Goal: Check status: Check status

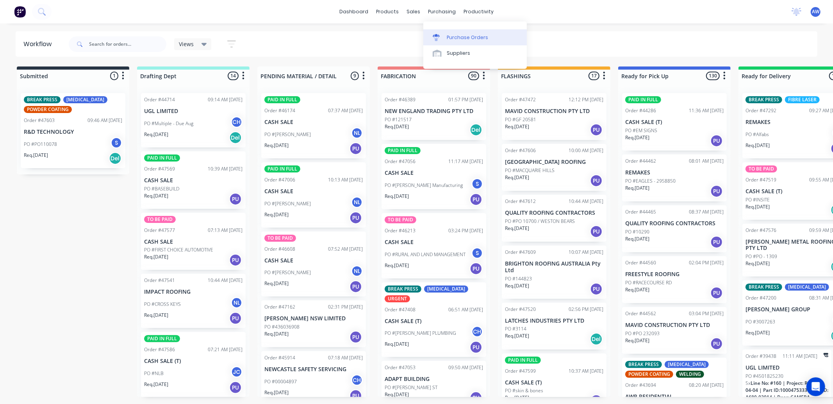
drag, startPoint x: 453, startPoint y: 38, endPoint x: 447, endPoint y: 39, distance: 6.3
click at [452, 39] on div "Purchase Orders" at bounding box center [467, 37] width 41 height 7
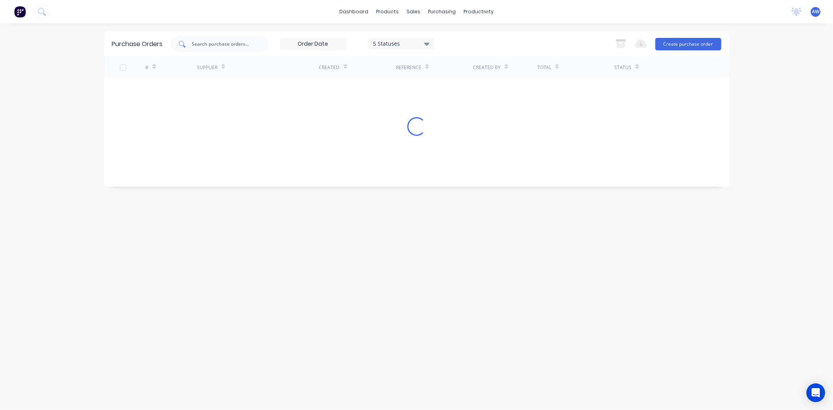
click at [204, 44] on input "text" at bounding box center [223, 44] width 65 height 8
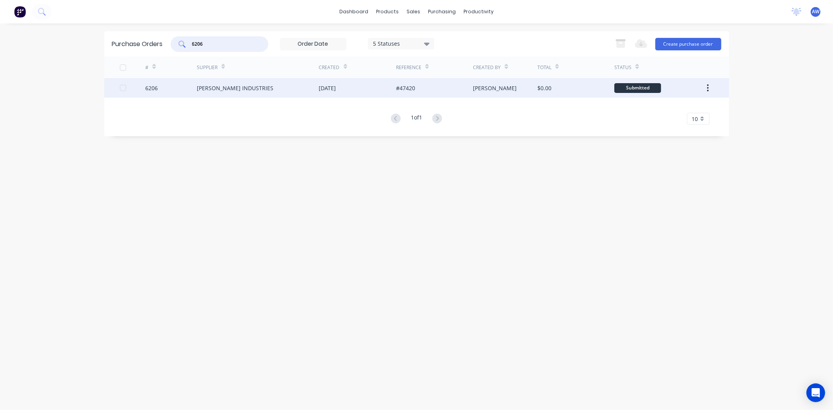
type input "6206"
click at [372, 87] on div "[DATE]" at bounding box center [357, 88] width 77 height 20
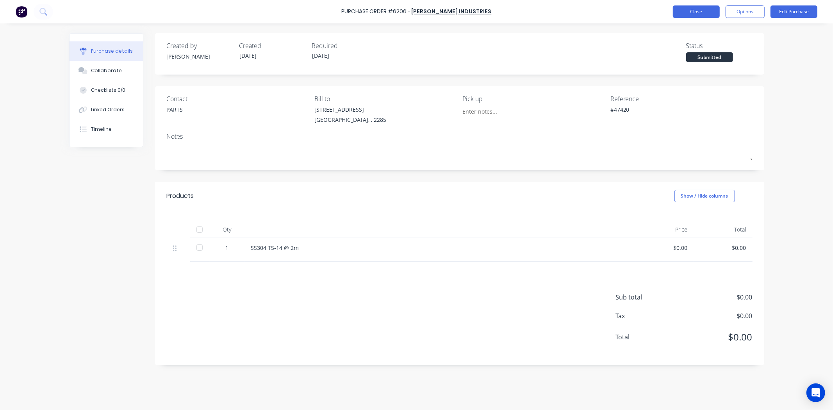
click at [693, 11] on button "Close" at bounding box center [696, 11] width 47 height 13
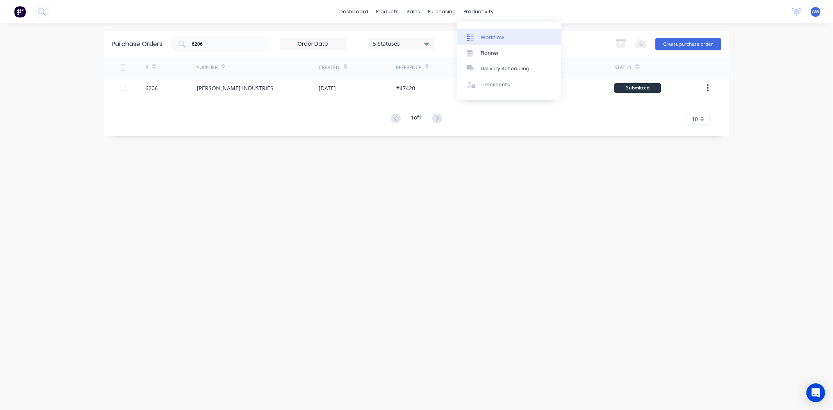
click at [485, 38] on div "Workflow" at bounding box center [492, 37] width 23 height 7
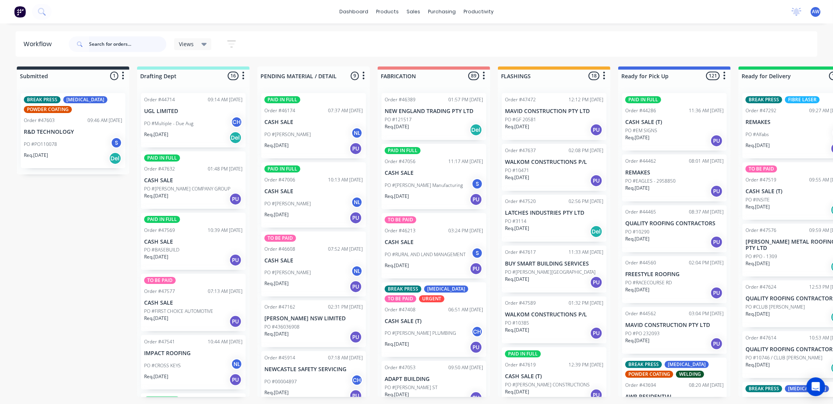
click at [110, 41] on input "text" at bounding box center [127, 44] width 77 height 16
type input "46840"
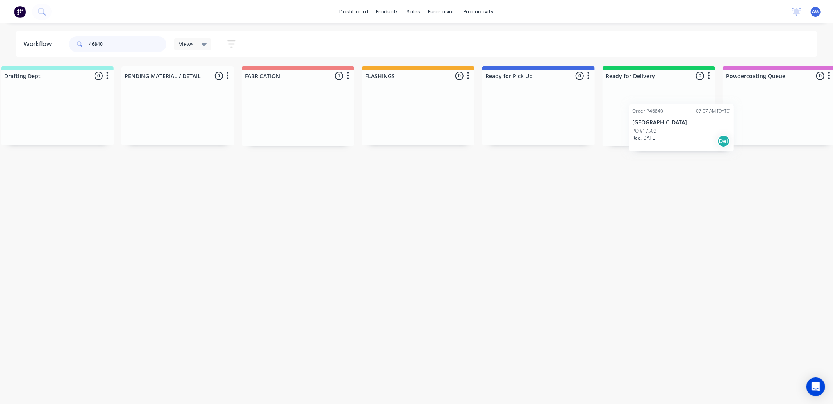
drag, startPoint x: 424, startPoint y: 107, endPoint x: 658, endPoint y: 94, distance: 234.8
click at [658, 94] on div "Submitted 0 Sort By Created date Required date Order number Customer name Most …" at bounding box center [509, 106] width 1303 height 80
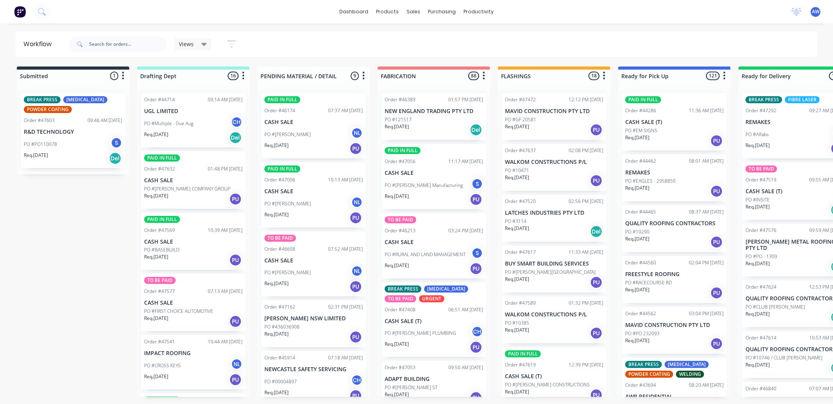
click at [704, 40] on div "Views Save new view None (Default) edit [PERSON_NAME] edit Production edit Stua…" at bounding box center [442, 43] width 751 height 23
click at [121, 39] on input "text" at bounding box center [127, 44] width 77 height 16
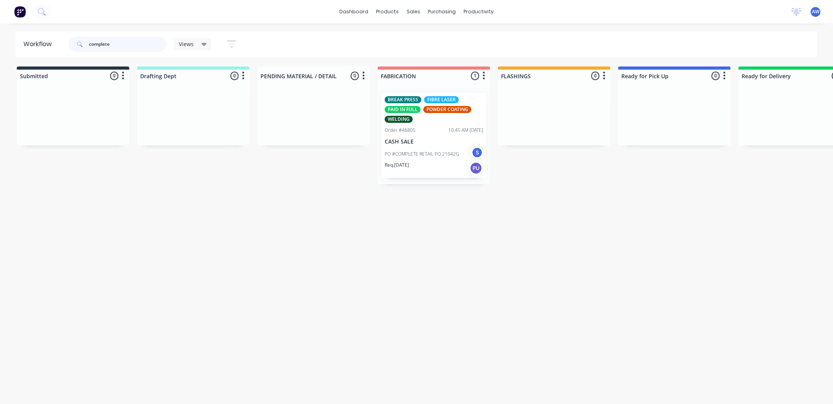
type input "complete"
click at [413, 155] on p "PO #COMPLETE RETAIL PO 21042G" at bounding box center [422, 153] width 75 height 7
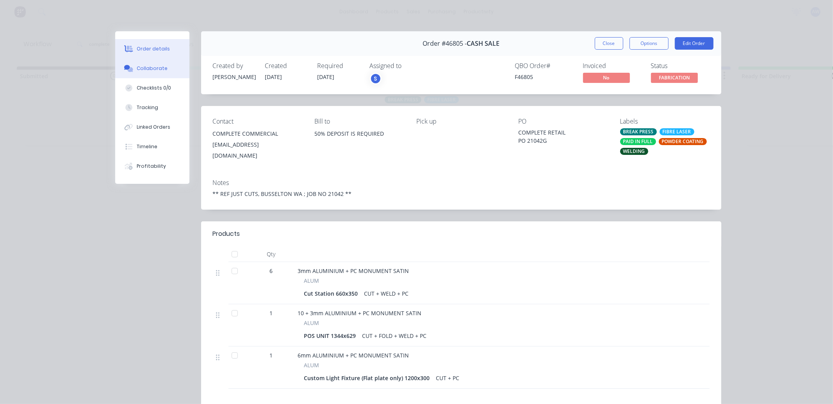
click at [151, 69] on div "Collaborate" at bounding box center [152, 68] width 31 height 7
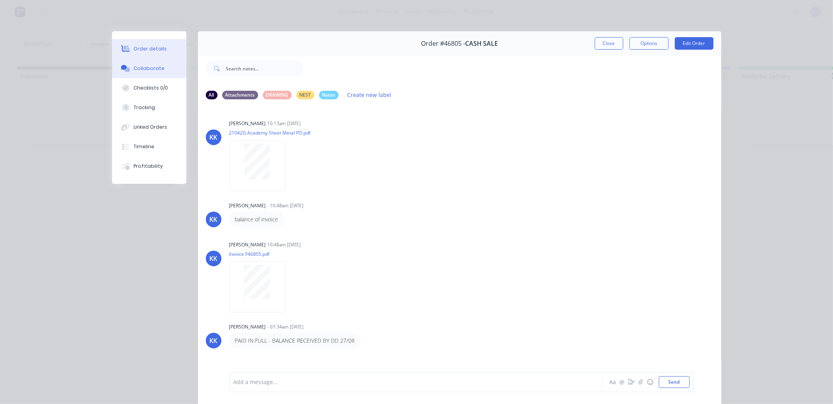
drag, startPoint x: 131, startPoint y: 47, endPoint x: 137, endPoint y: 47, distance: 5.9
click at [134, 47] on div "Order details" at bounding box center [150, 48] width 33 height 7
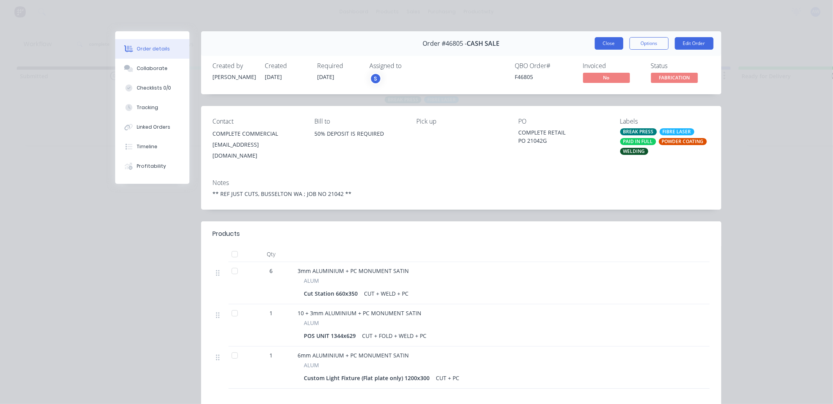
click at [597, 37] on button "Close" at bounding box center [609, 43] width 29 height 13
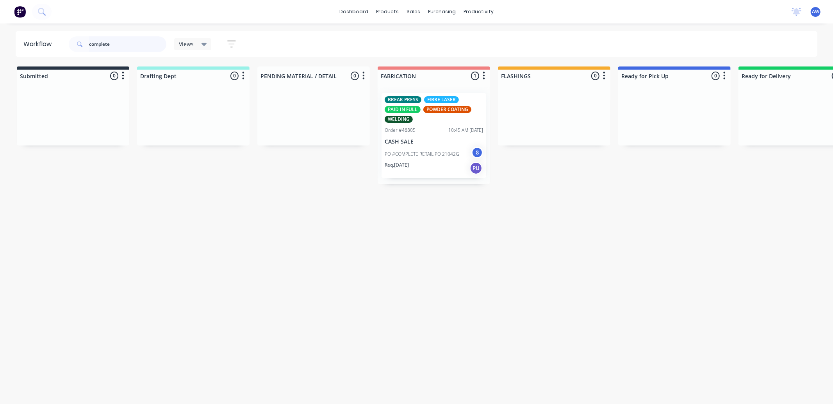
drag, startPoint x: 118, startPoint y: 45, endPoint x: 87, endPoint y: 45, distance: 31.3
click at [87, 45] on div "complete" at bounding box center [118, 44] width 98 height 16
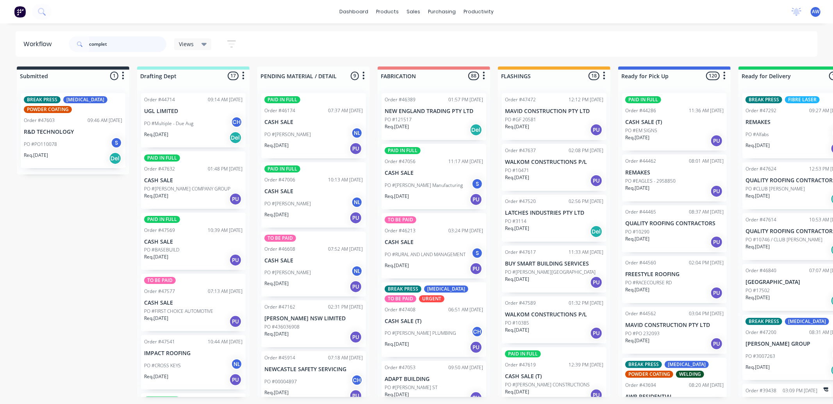
type input "complete"
